Goal: Task Accomplishment & Management: Use online tool/utility

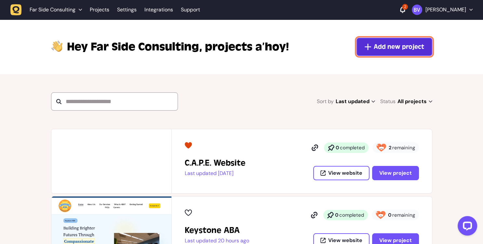
click at [397, 53] on button "Add new project" at bounding box center [395, 47] width 76 height 18
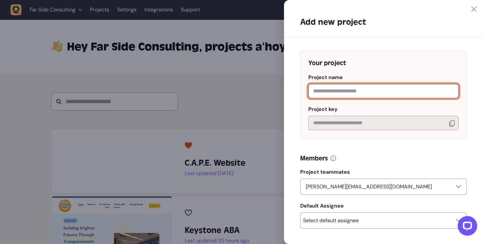
click at [351, 93] on input "text" at bounding box center [384, 91] width 150 height 14
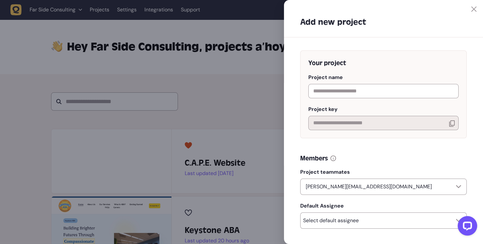
click at [228, 106] on div at bounding box center [241, 122] width 483 height 244
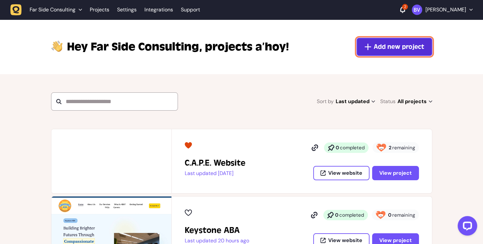
click at [395, 40] on button "Add new project" at bounding box center [395, 47] width 76 height 18
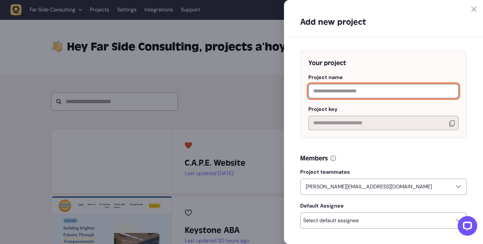
click at [358, 96] on input "text" at bounding box center [384, 91] width 150 height 14
click at [333, 96] on input "text" at bounding box center [384, 91] width 150 height 14
paste input "**********"
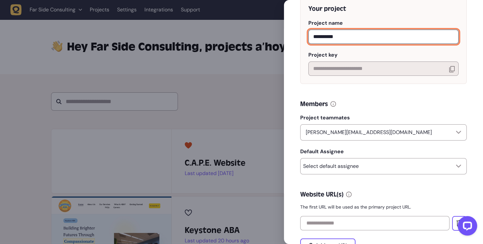
scroll to position [95, 0]
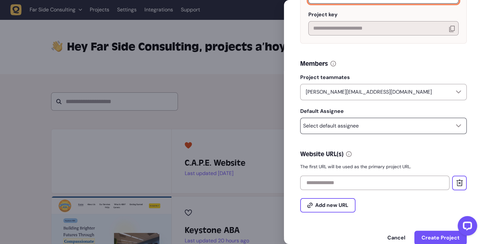
type input "**********"
click at [335, 128] on p "Select default assignee" at bounding box center [331, 126] width 56 height 7
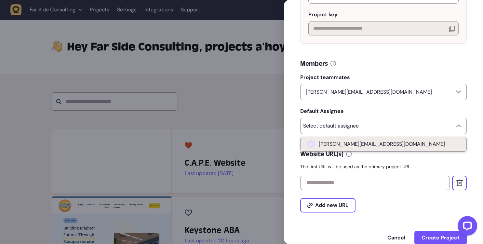
click at [330, 144] on span "[PERSON_NAME][EMAIL_ADDRESS][DOMAIN_NAME]" at bounding box center [382, 144] width 126 height 7
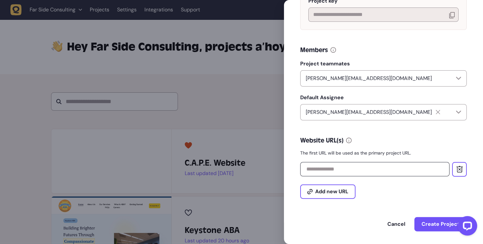
scroll to position [114, 0]
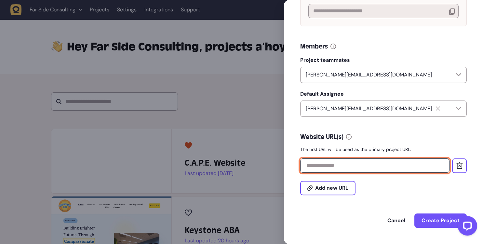
click at [315, 170] on input "text" at bounding box center [374, 165] width 149 height 14
click at [309, 164] on input "text" at bounding box center [374, 165] width 149 height 14
paste input "**********"
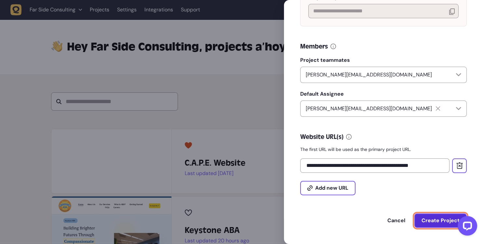
type input "**********"
click at [429, 220] on span "Create Project" at bounding box center [441, 220] width 38 height 5
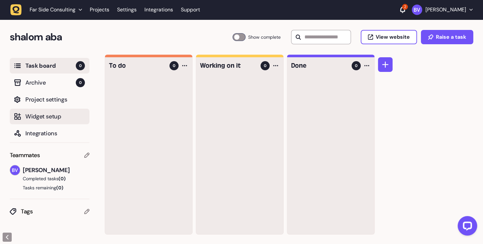
click at [42, 115] on span "Widget setup" at bounding box center [55, 116] width 60 height 9
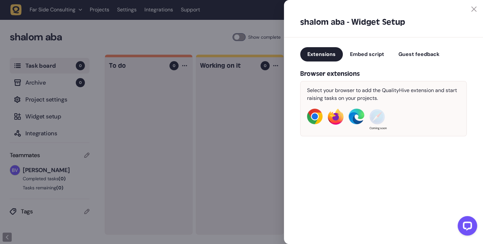
click at [416, 56] on span "Guest feedback" at bounding box center [419, 54] width 41 height 7
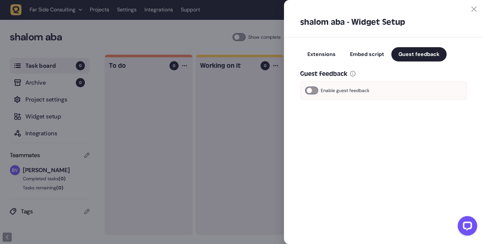
click at [323, 89] on span "Enable guest feedback" at bounding box center [345, 91] width 49 height 8
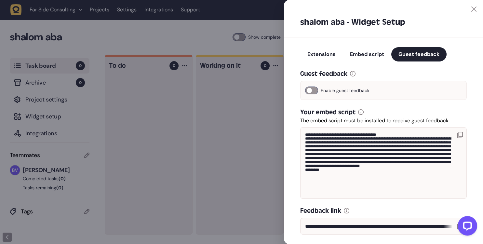
click at [459, 135] on icon at bounding box center [461, 135] width 6 height 7
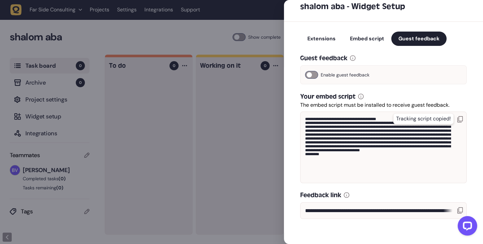
scroll to position [22, 0]
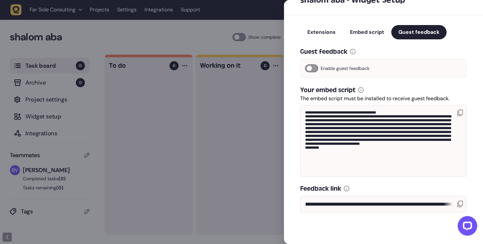
click at [461, 114] on icon at bounding box center [461, 113] width 6 height 7
click at [460, 114] on icon at bounding box center [461, 113] width 6 height 7
click at [356, 29] on span "Embed script" at bounding box center [367, 32] width 34 height 7
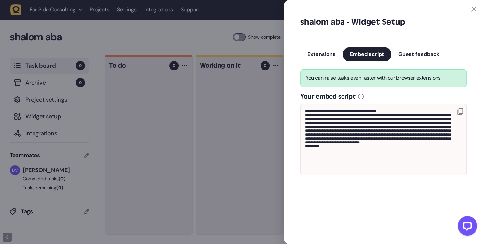
click at [407, 54] on span "Guest feedback" at bounding box center [419, 54] width 41 height 7
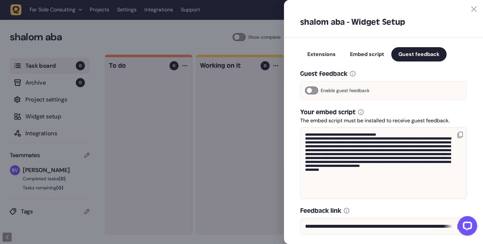
click at [458, 135] on icon at bounding box center [461, 135] width 6 height 7
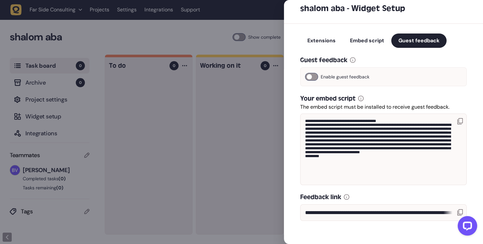
scroll to position [22, 0]
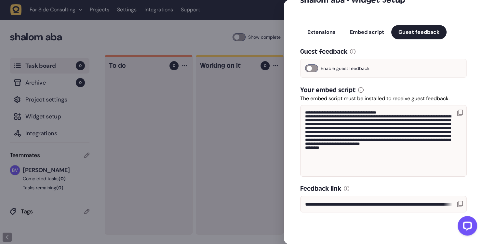
click at [460, 203] on icon at bounding box center [461, 204] width 6 height 7
click at [460, 205] on icon at bounding box center [461, 204] width 6 height 7
click at [460, 204] on icon at bounding box center [461, 204] width 6 height 7
click at [105, 36] on div at bounding box center [241, 122] width 483 height 244
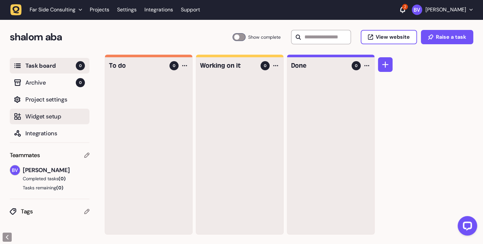
click at [46, 118] on span "Widget setup" at bounding box center [55, 116] width 60 height 9
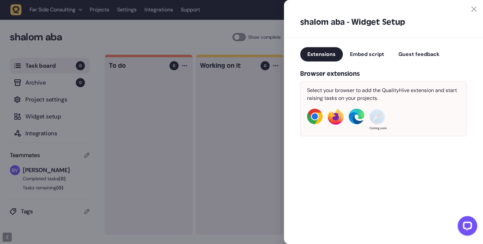
click at [405, 55] on span "Guest feedback" at bounding box center [419, 54] width 41 height 7
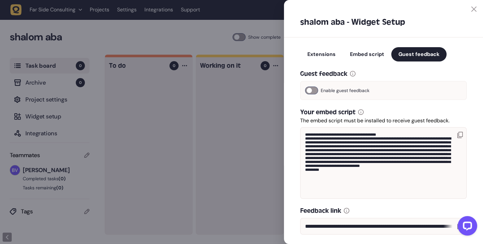
drag, startPoint x: 460, startPoint y: 217, endPoint x: 912, endPoint y: 426, distance: 497.4
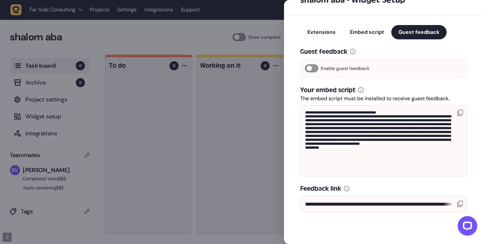
click at [459, 201] on icon at bounding box center [461, 204] width 6 height 7
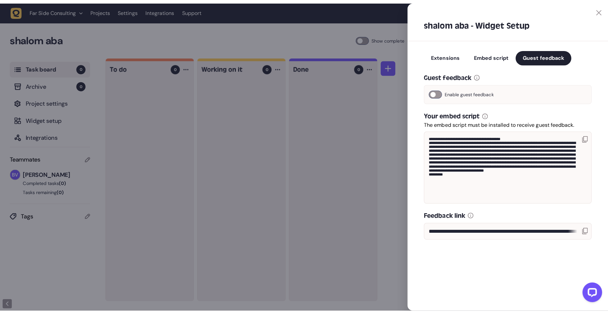
scroll to position [0, 0]
